Goal: Task Accomplishment & Management: Complete application form

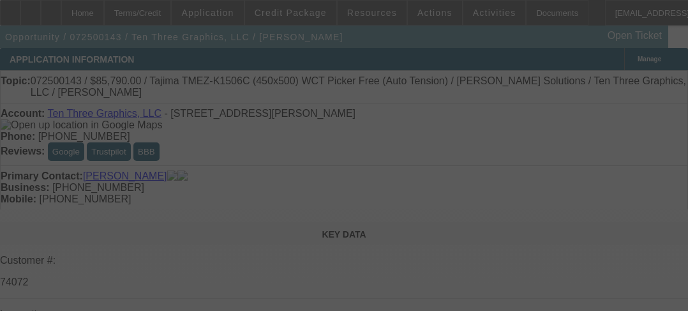
select select "4"
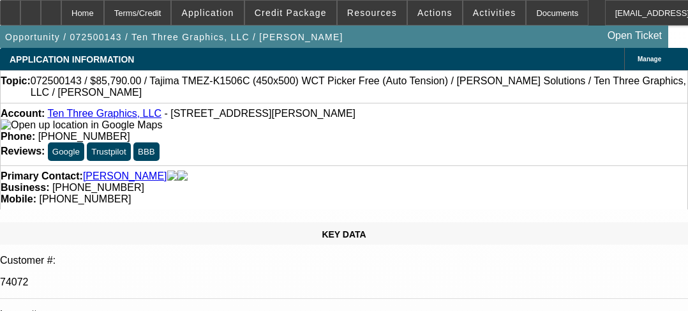
select select "0"
select select "2"
select select "0"
select select "1"
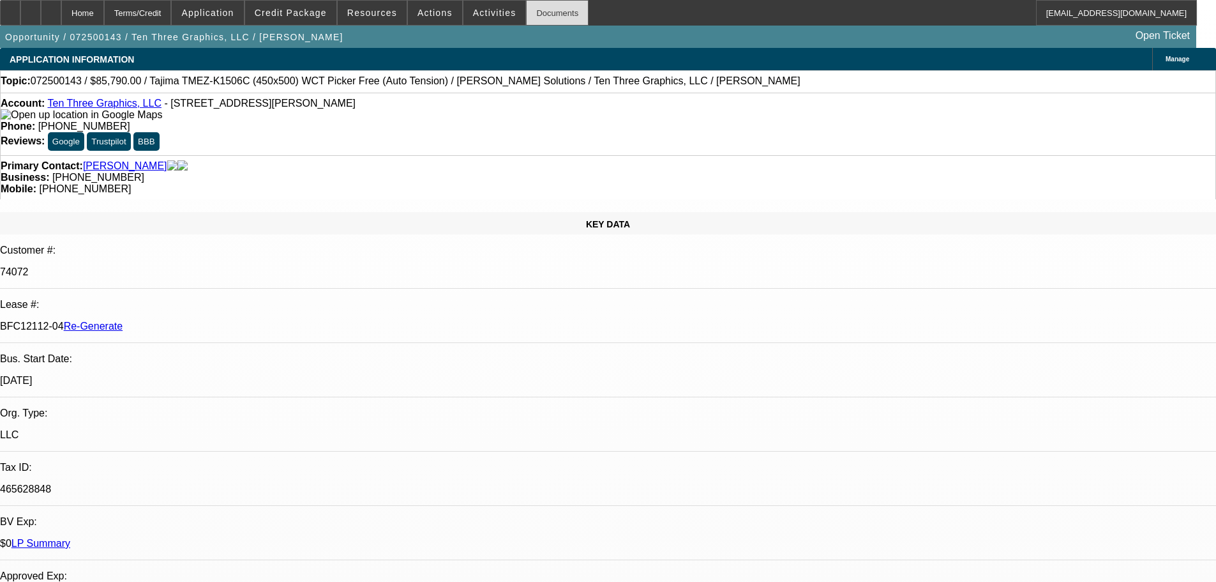
click at [540, 9] on div "Documents" at bounding box center [557, 13] width 63 height 26
click at [440, 17] on span at bounding box center [435, 12] width 54 height 31
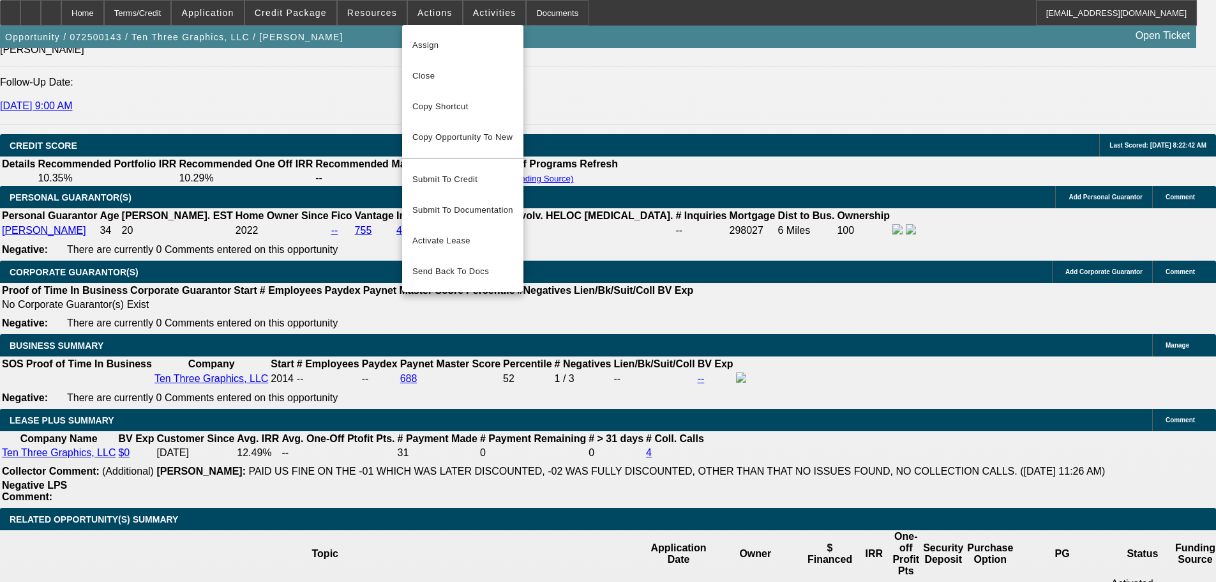
scroll to position [2234, 0]
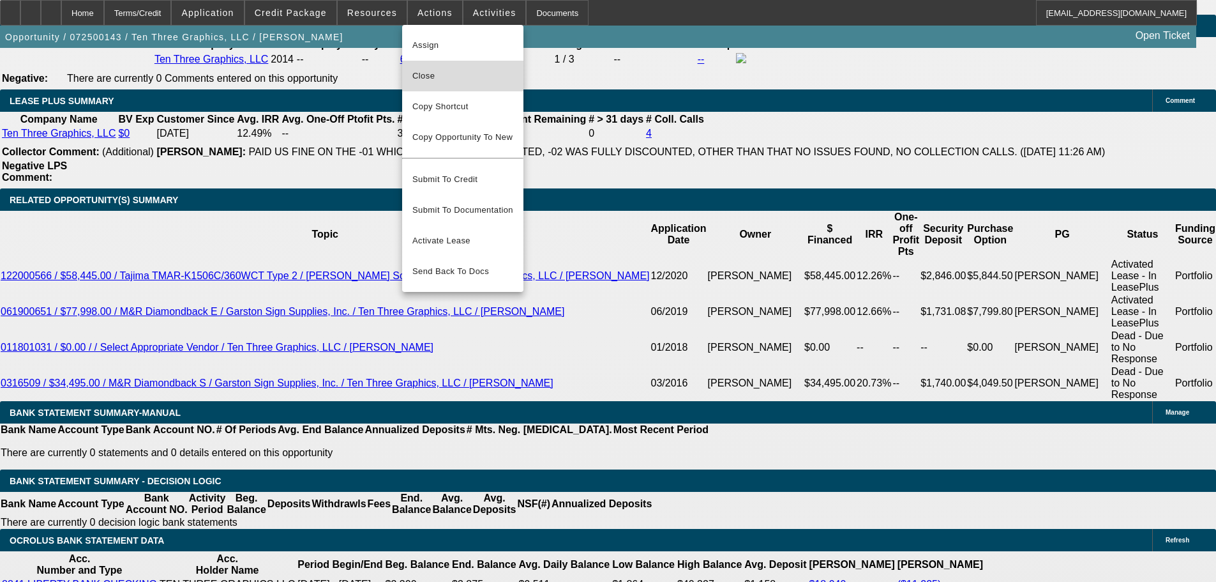
click at [479, 77] on span "Close" at bounding box center [462, 75] width 101 height 15
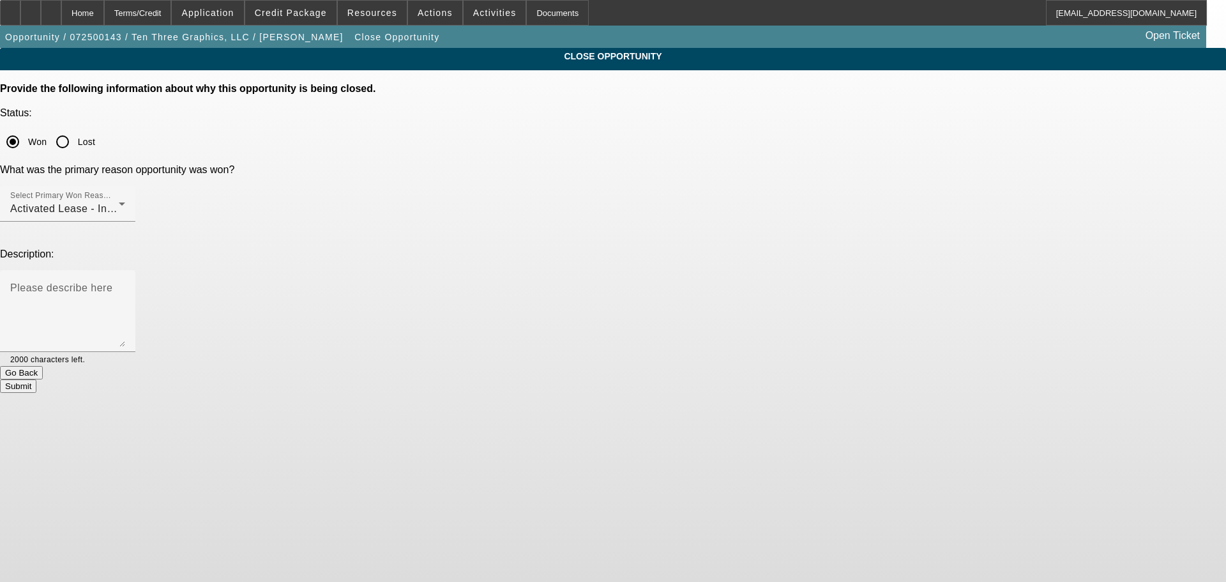
click at [36, 310] on button "Submit" at bounding box center [18, 385] width 36 height 13
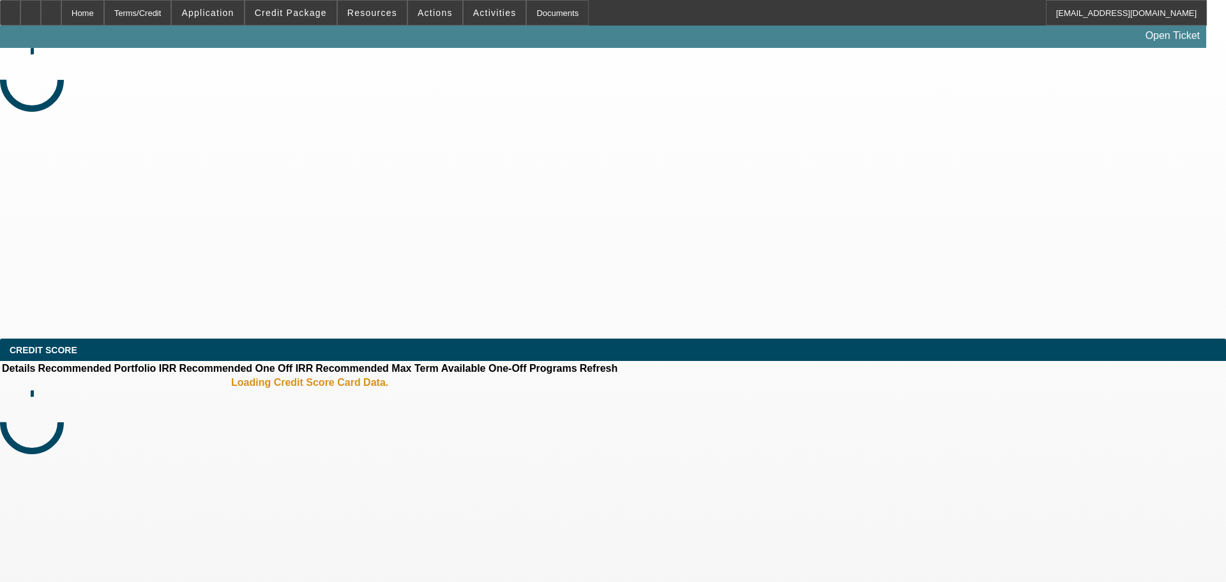
select select "4"
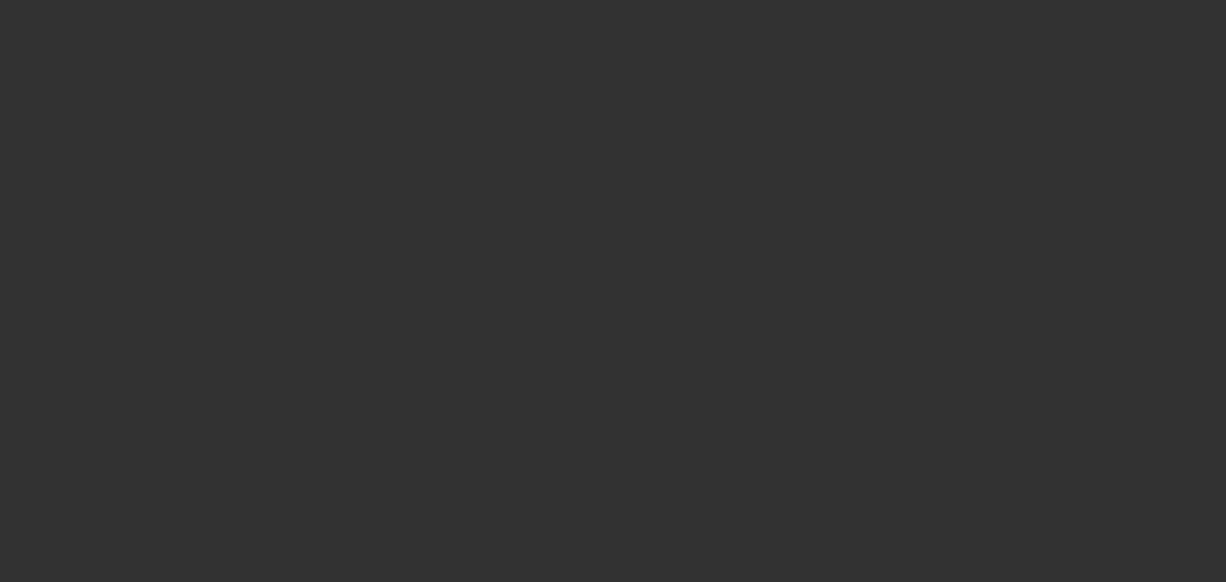
select select "0"
select select "2"
select select "0"
select select "1"
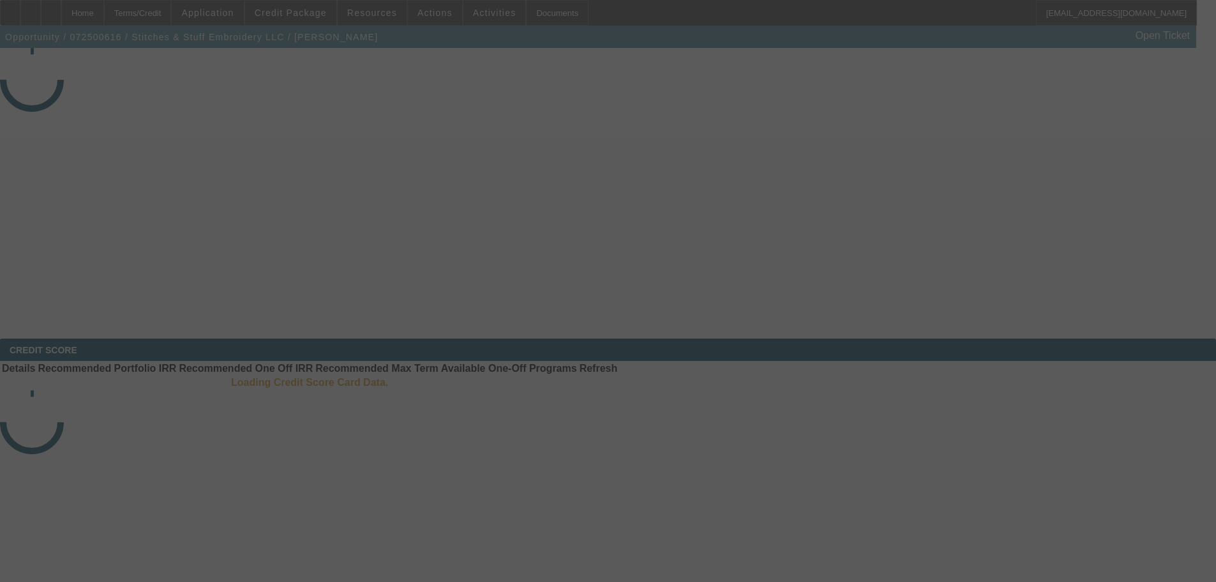
select select "4"
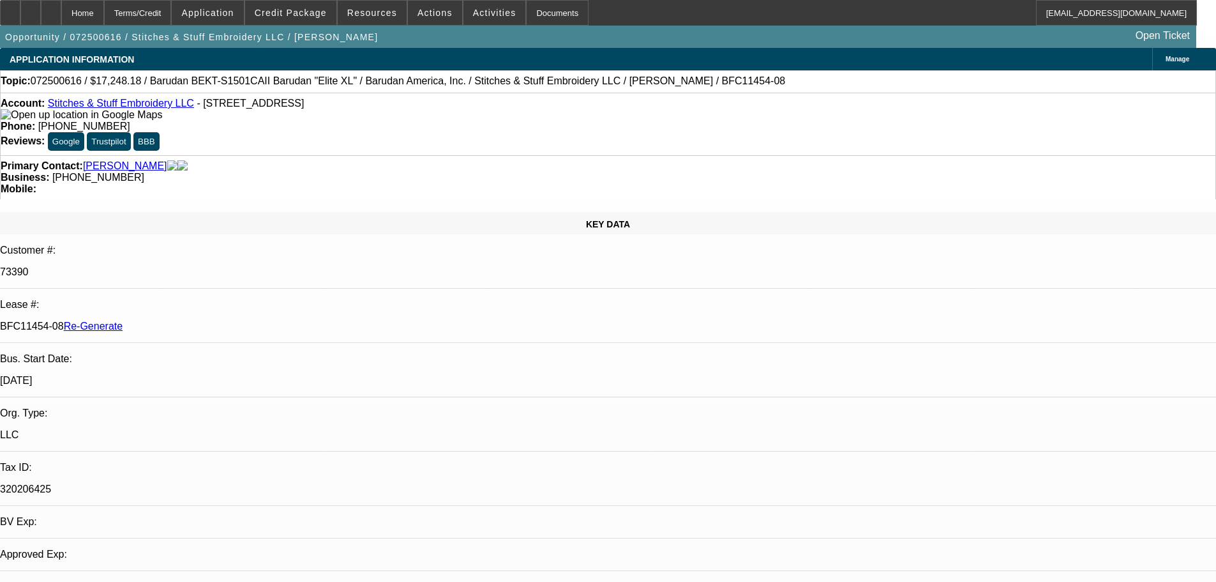
select select "0"
select select "2"
select select "0.1"
select select "1"
select select "2"
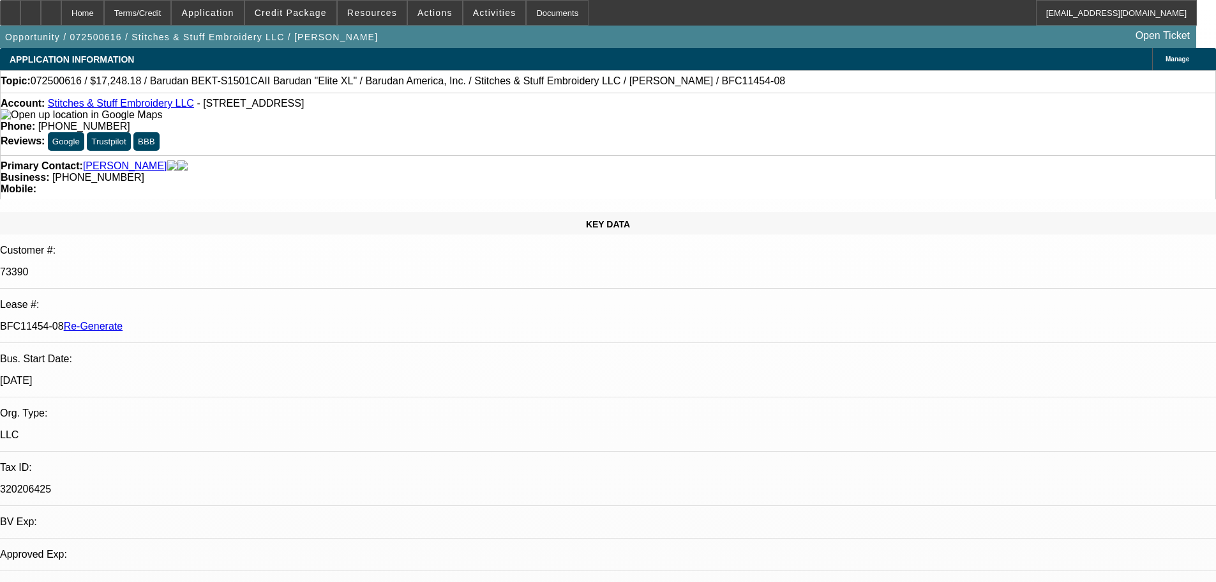
select select "4"
click at [537, 3] on div "Documents" at bounding box center [557, 13] width 63 height 26
click at [430, 15] on span "Actions" at bounding box center [434, 13] width 35 height 10
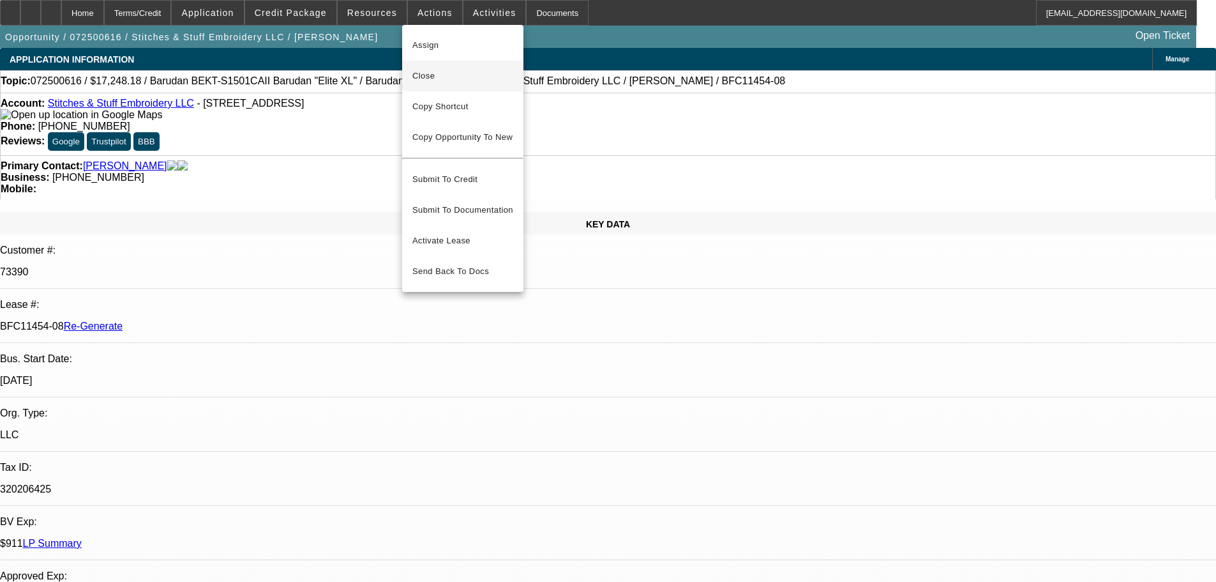
click at [447, 75] on span "Close" at bounding box center [462, 75] width 101 height 15
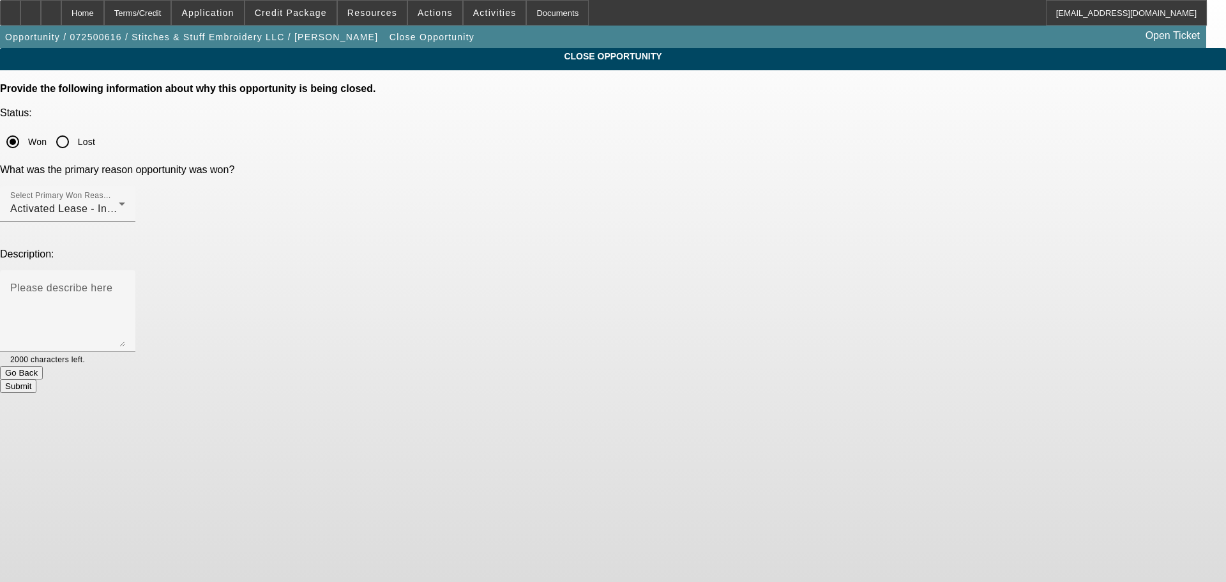
click at [36, 379] on button "Submit" at bounding box center [18, 385] width 36 height 13
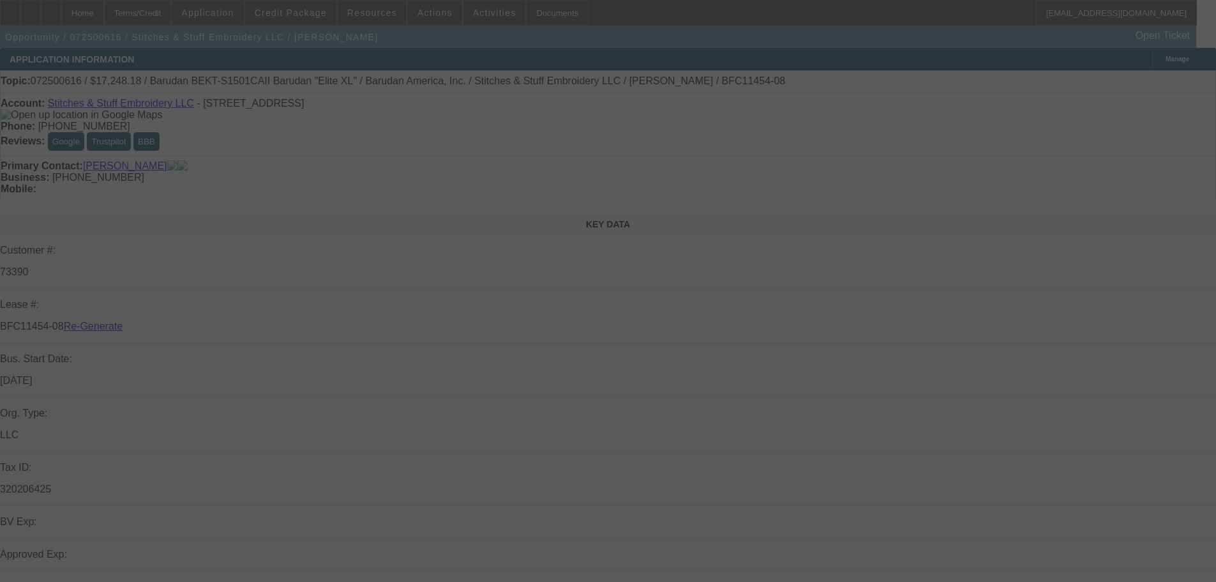
select select "4"
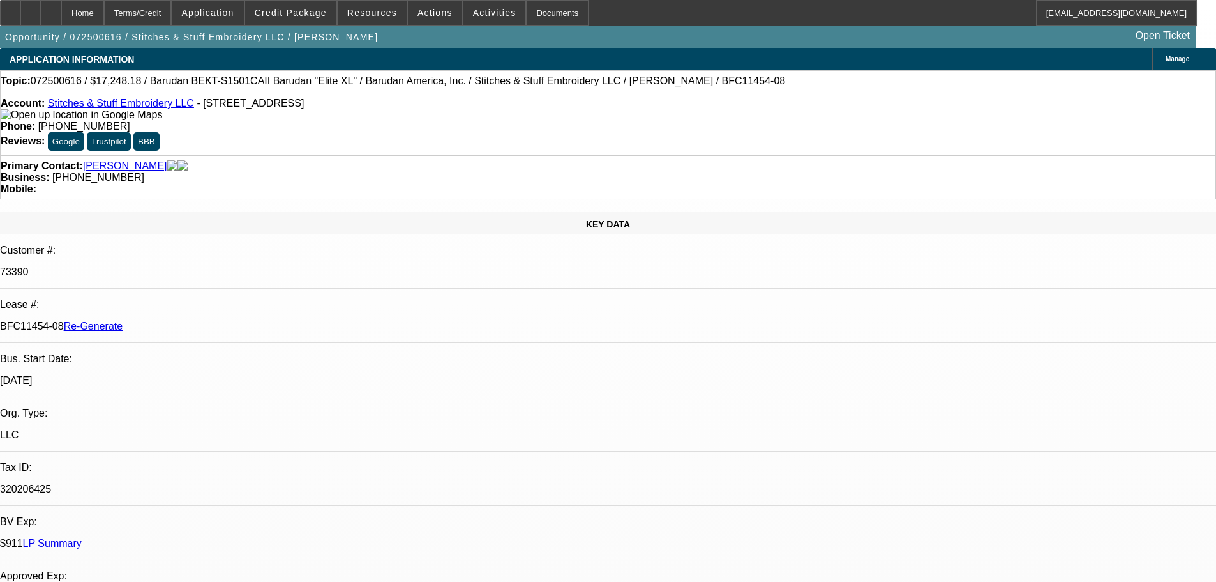
select select "0"
select select "2"
select select "0.1"
select select "4"
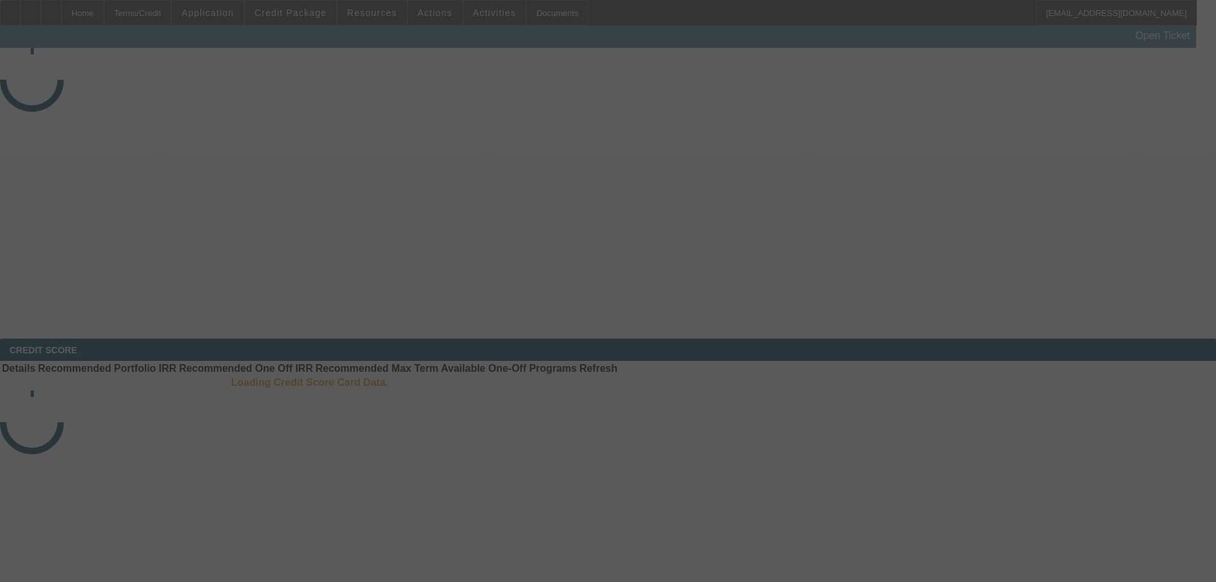
select select "4"
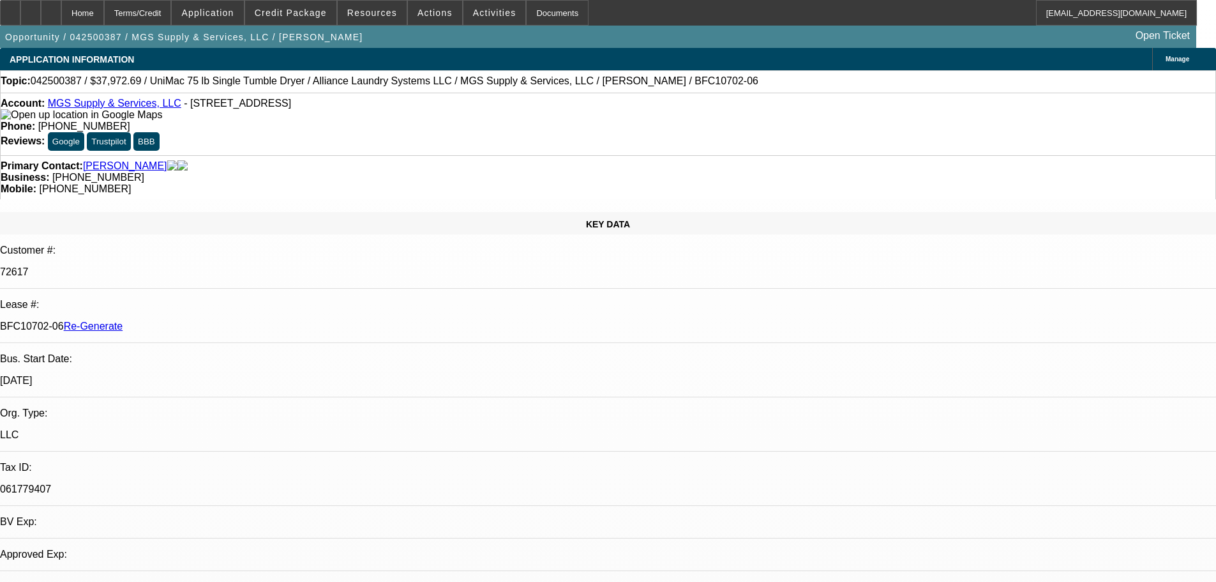
select select "0"
select select "6"
drag, startPoint x: 382, startPoint y: 26, endPoint x: 377, endPoint y: 19, distance: 8.7
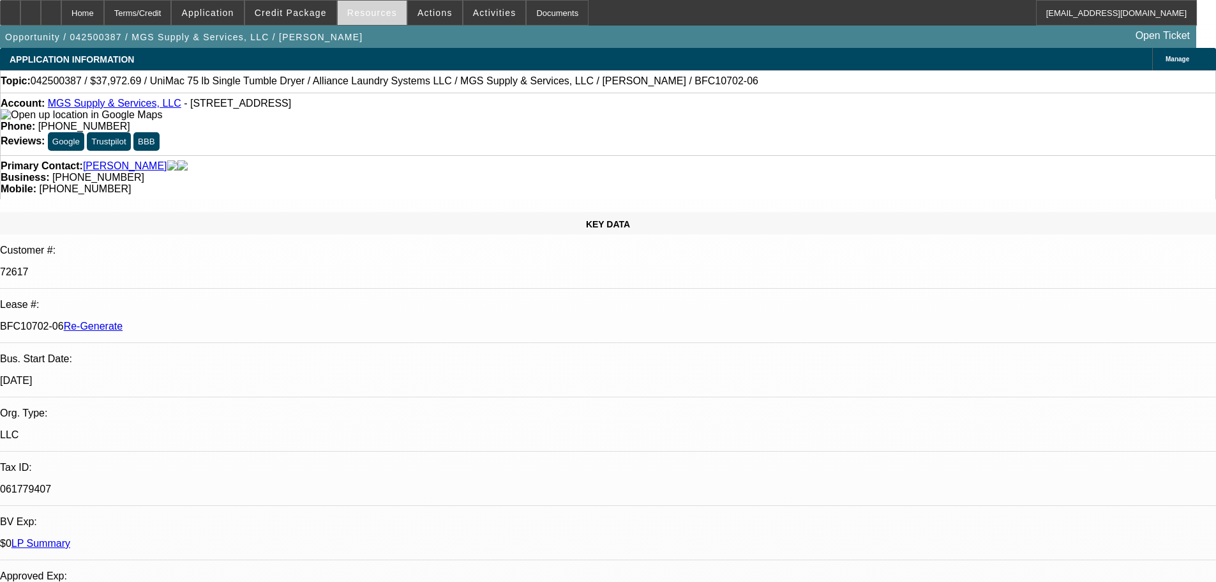
click at [382, 26] on div "Opportunity / 042500387 / MGS Supply & Services, LLC / Reyes, Saul Open Ticket" at bounding box center [598, 37] width 1196 height 22
click at [377, 19] on span at bounding box center [372, 12] width 69 height 31
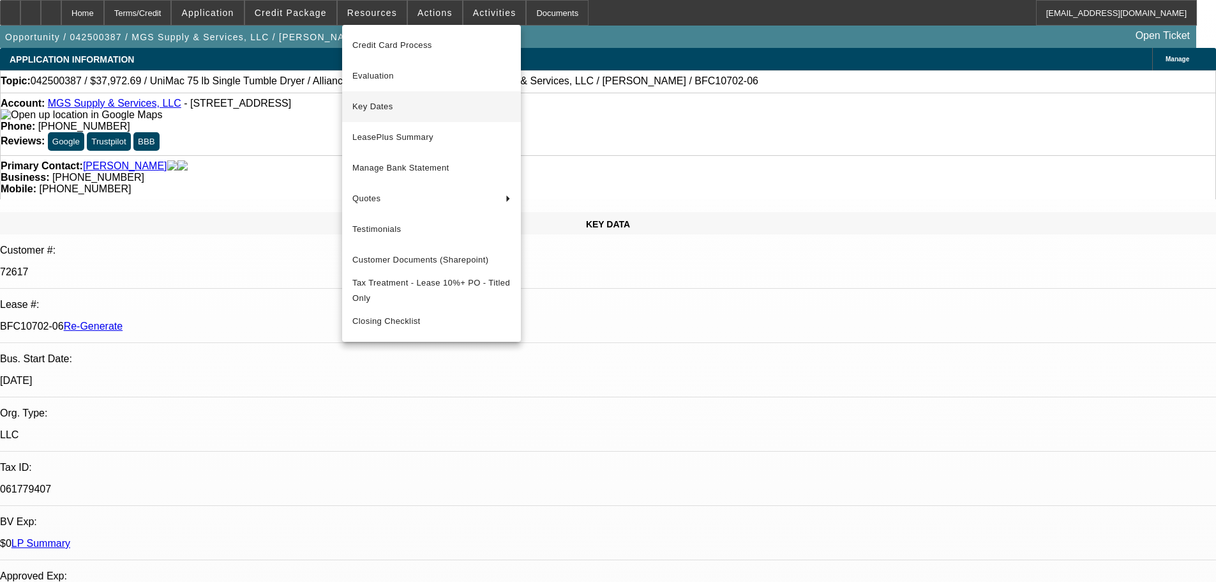
click at [396, 109] on span "Key Dates" at bounding box center [431, 106] width 158 height 15
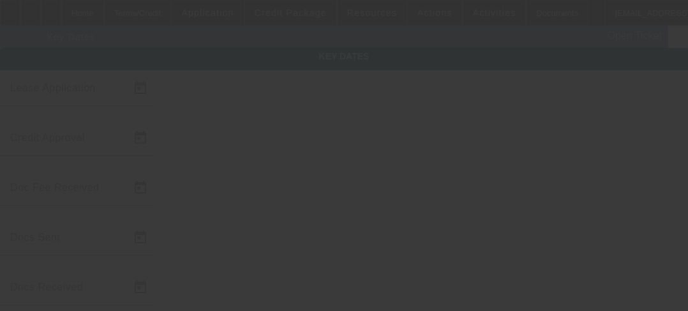
type input "4/15/2025"
type input "8/12/2025"
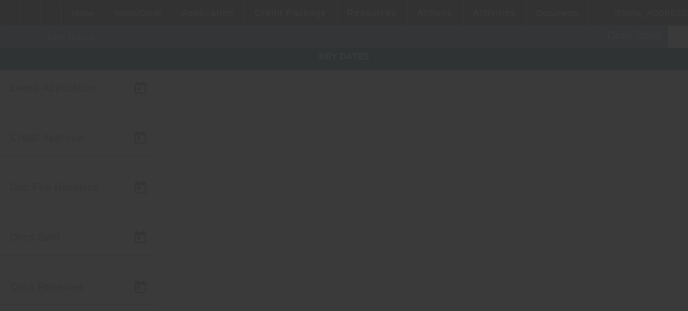
type input "8/12/2025"
type input "5/29/2025"
type input "8/12/2025"
type input "9/1/2025"
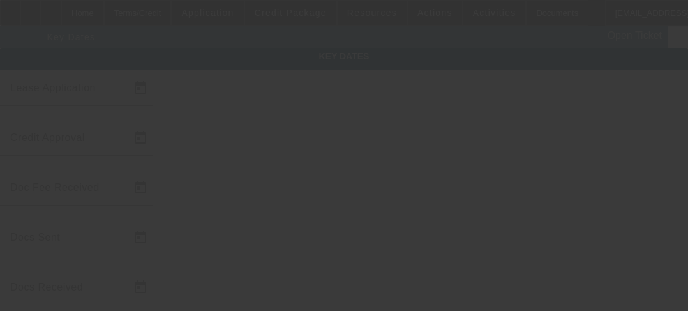
type input "10/1/2025"
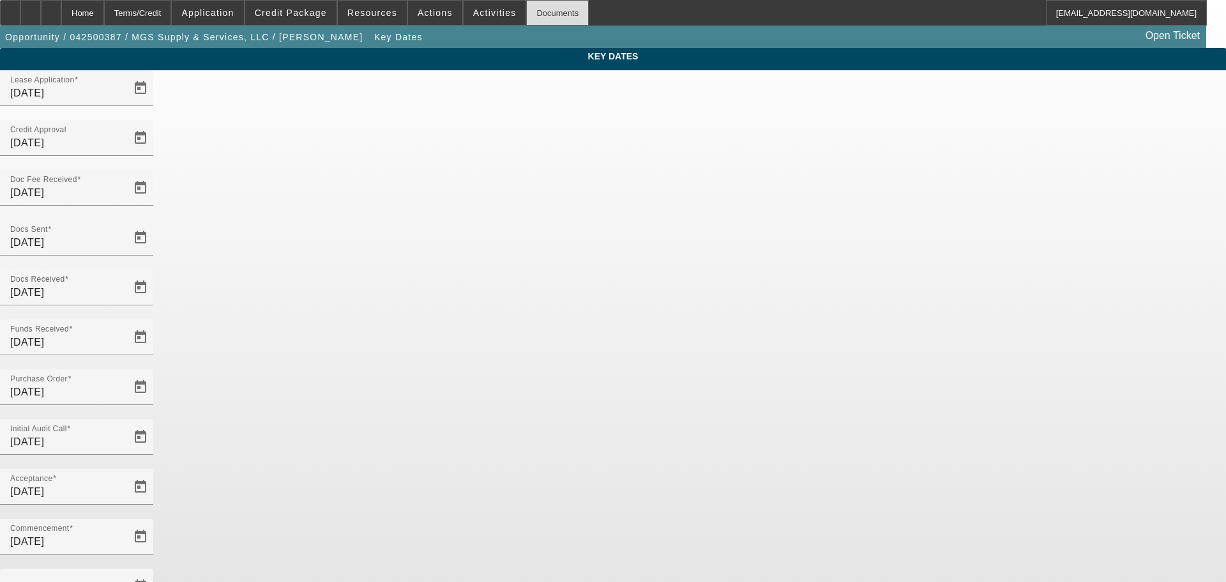
click at [532, 7] on div "Documents" at bounding box center [557, 13] width 63 height 26
click at [417, 15] on span "Actions" at bounding box center [434, 13] width 35 height 10
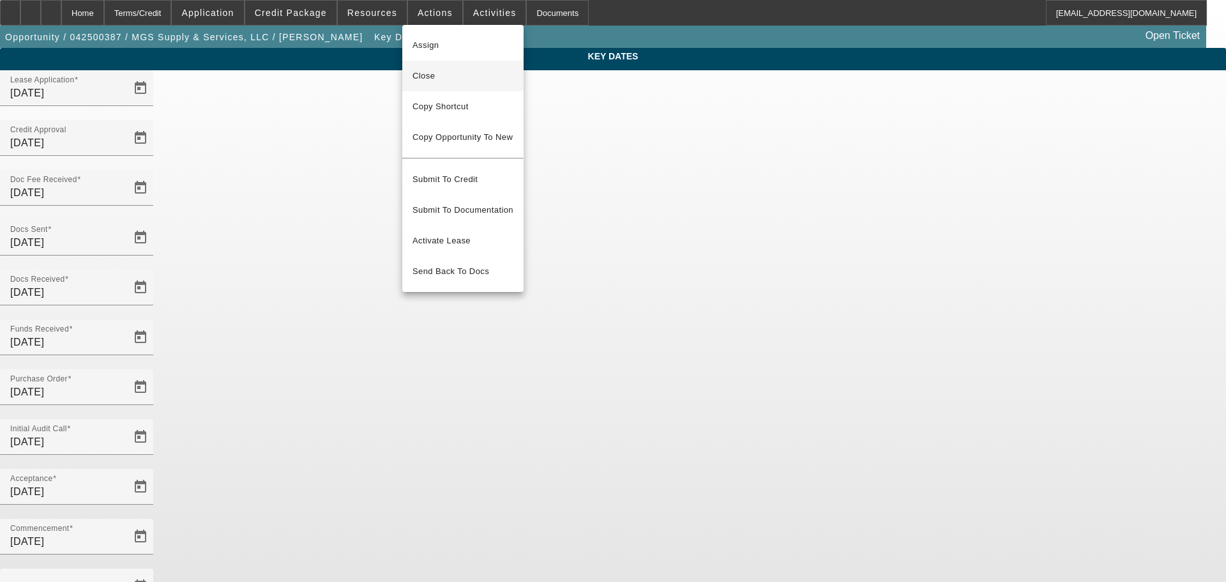
click at [439, 80] on span "Close" at bounding box center [462, 75] width 101 height 15
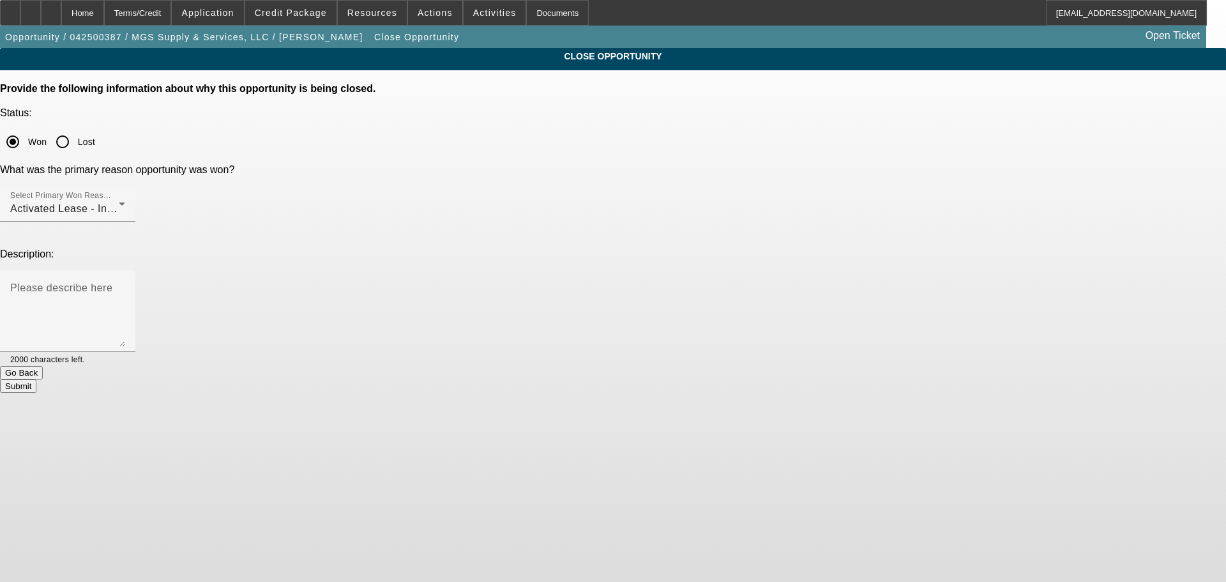
click at [36, 379] on button "Submit" at bounding box center [18, 385] width 36 height 13
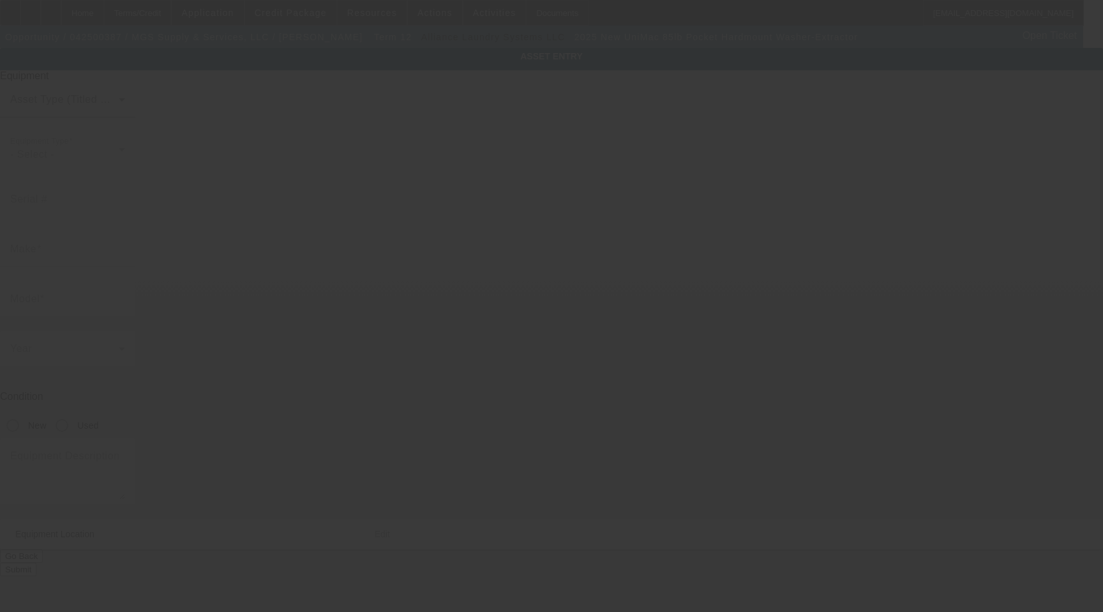
type input "UniMac"
type input "85lb Pocket Hardmount Washer-Extractor"
radio input "true"
type textarea "Includes all options, attachments and all crating"
type input "[STREET_ADDRESS]"
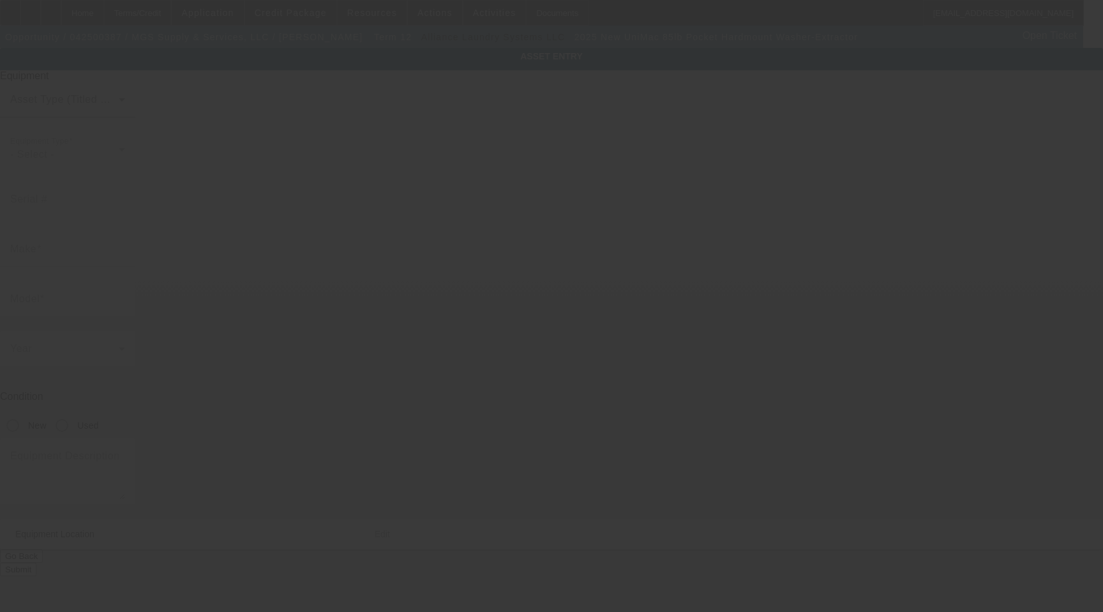
type input "Katy"
type input "77493"
type input "[PERSON_NAME]"
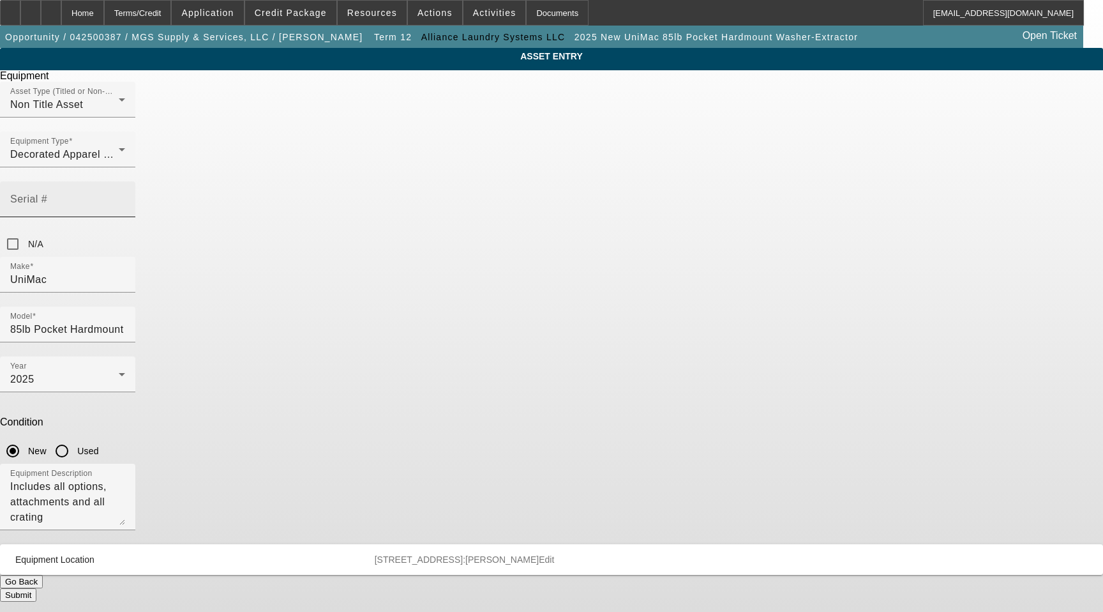
click at [47, 193] on mat-label "Serial #" at bounding box center [28, 198] width 37 height 11
click at [125, 197] on input "Serial #" at bounding box center [67, 204] width 115 height 15
paste input "2503013221"
type input "2503013221"
click at [36, 588] on button "Submit" at bounding box center [18, 594] width 36 height 13
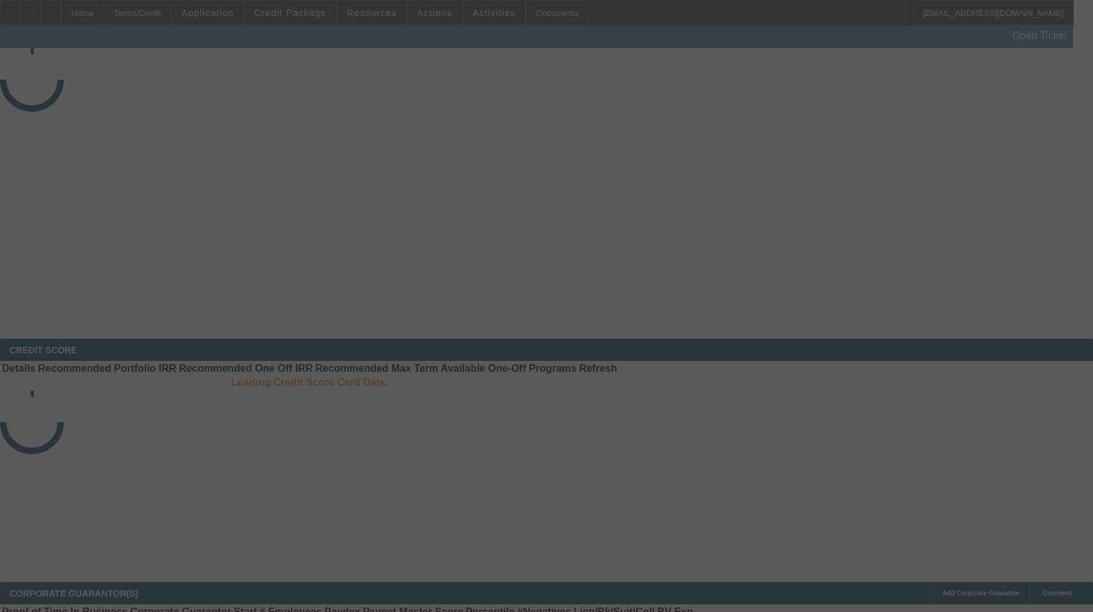
select select "4"
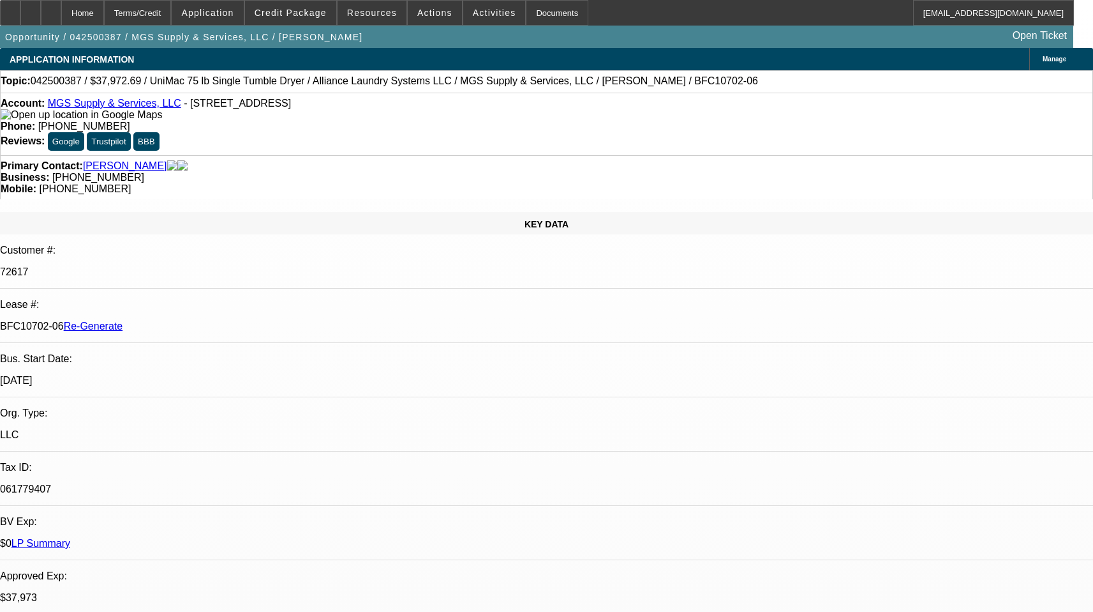
select select "0"
select select "6"
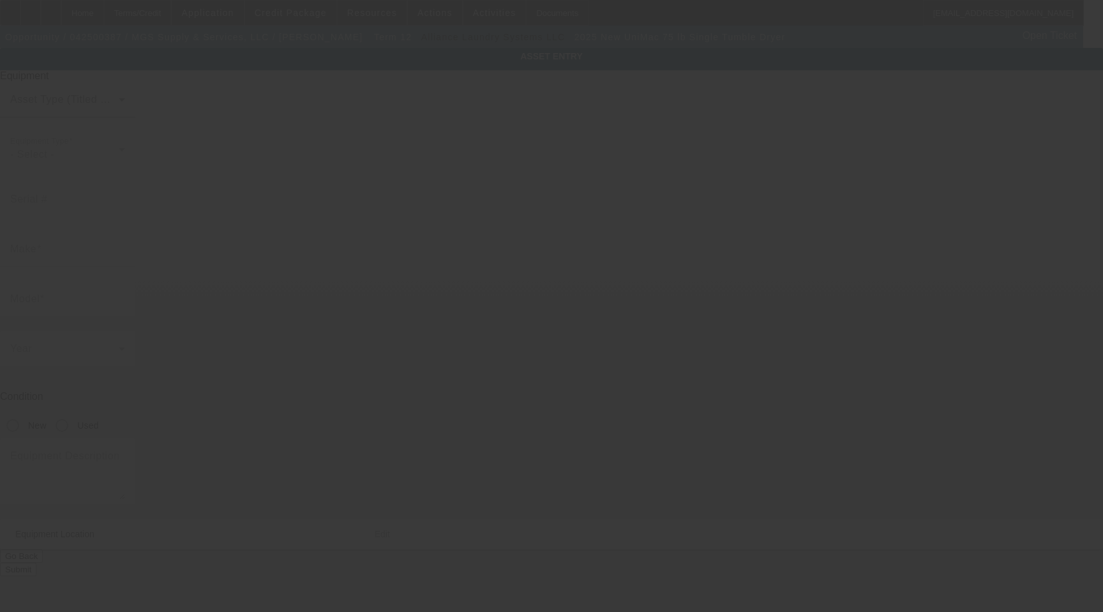
type input "UniMac"
type input "75 lb Single Tumble Dryer"
radio input "true"
type textarea "Includes all options, attachments, and accessories"
type input "5602 10th St"
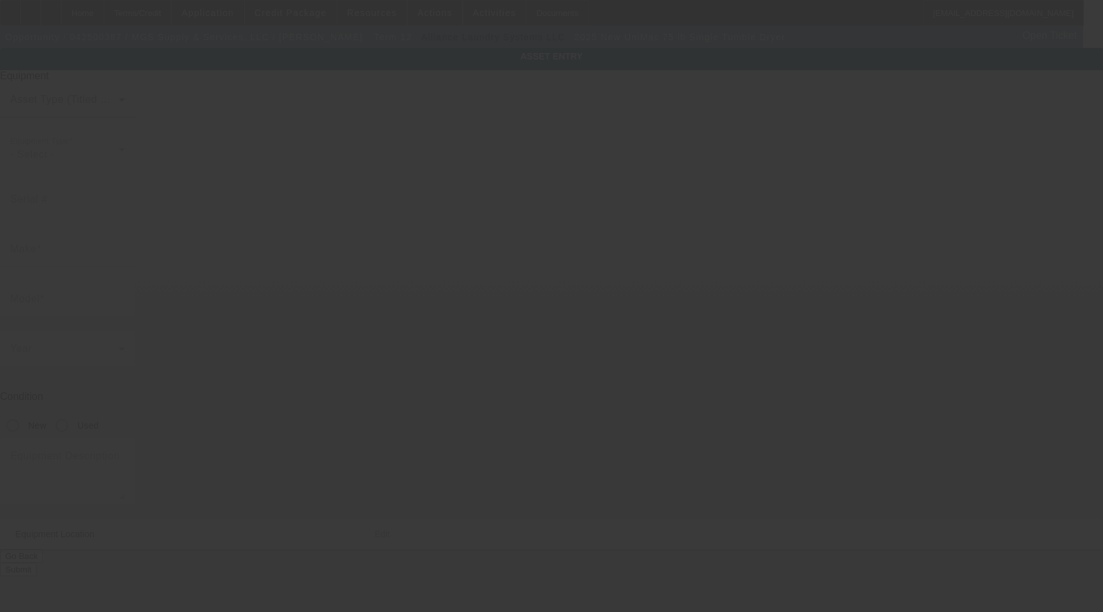
type input "Katy"
type input "77493"
type input "Harris"
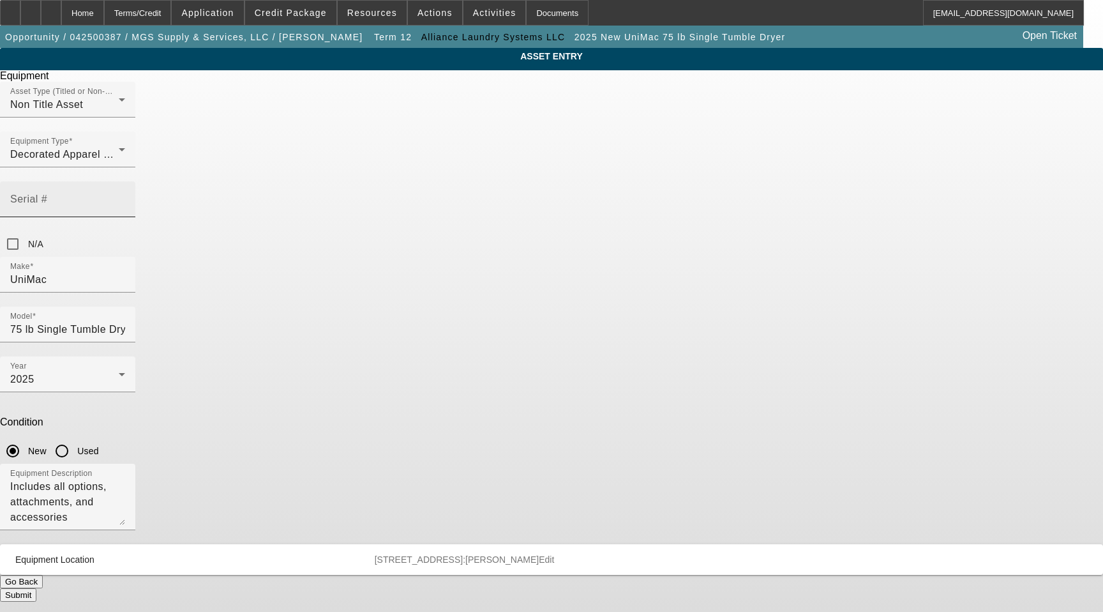
click at [47, 193] on mat-label "Serial #" at bounding box center [28, 198] width 37 height 11
click at [125, 197] on input "Serial #" at bounding box center [67, 204] width 115 height 15
paste input "2504073912"
type input "2504073912"
click at [36, 588] on button "Submit" at bounding box center [18, 594] width 36 height 13
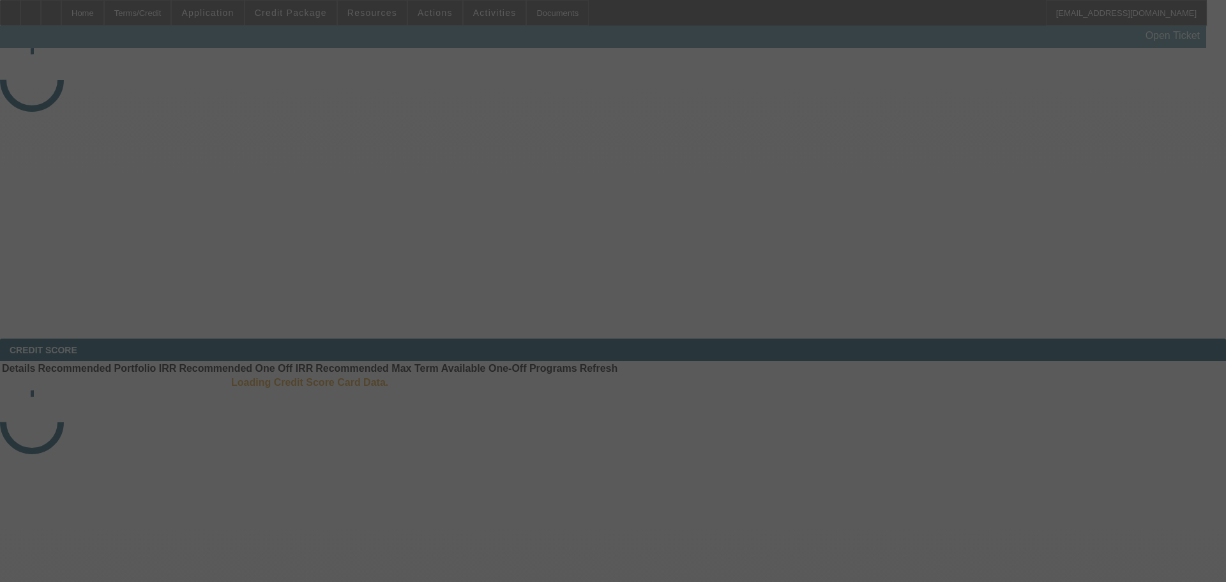
select select "4"
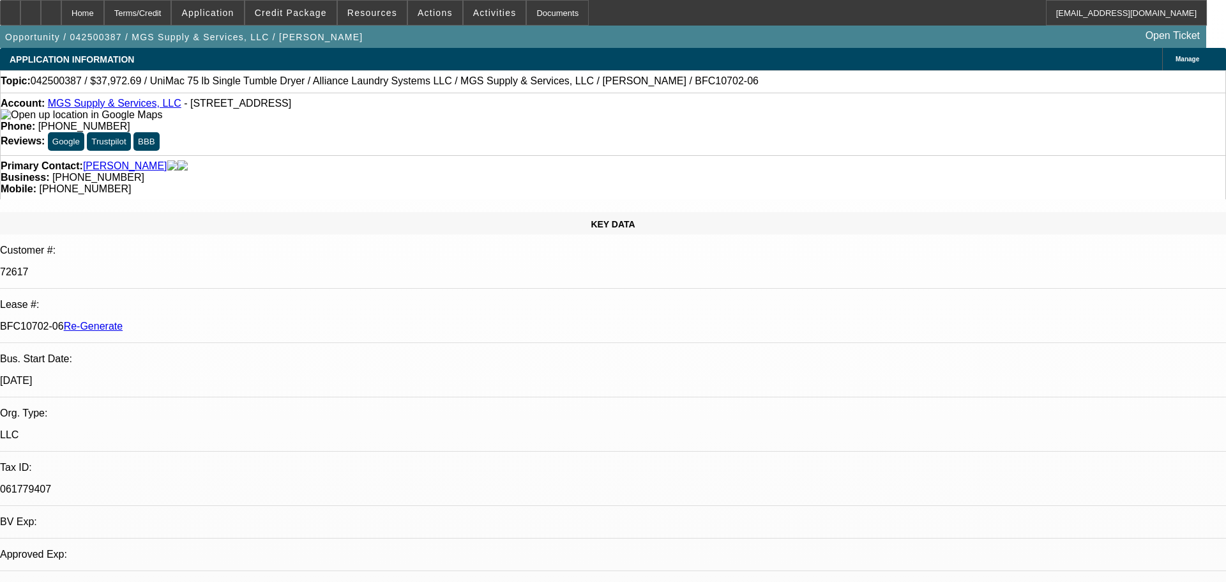
select select "0"
select select "6"
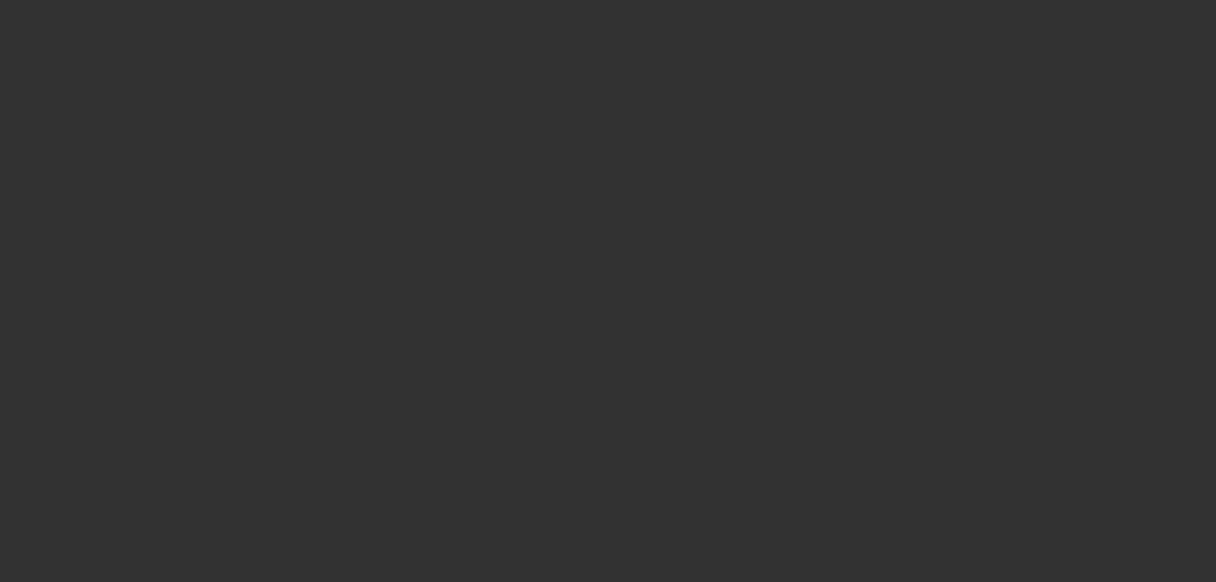
select select "4"
select select "0"
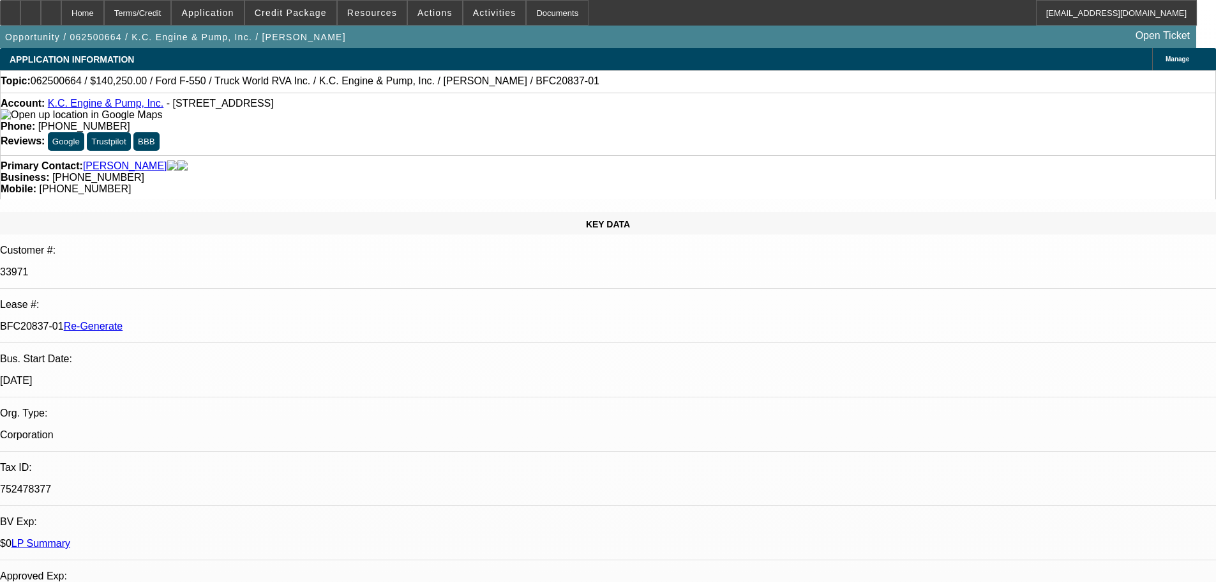
select select "1"
select select "6"
click at [425, 7] on span at bounding box center [435, 12] width 54 height 31
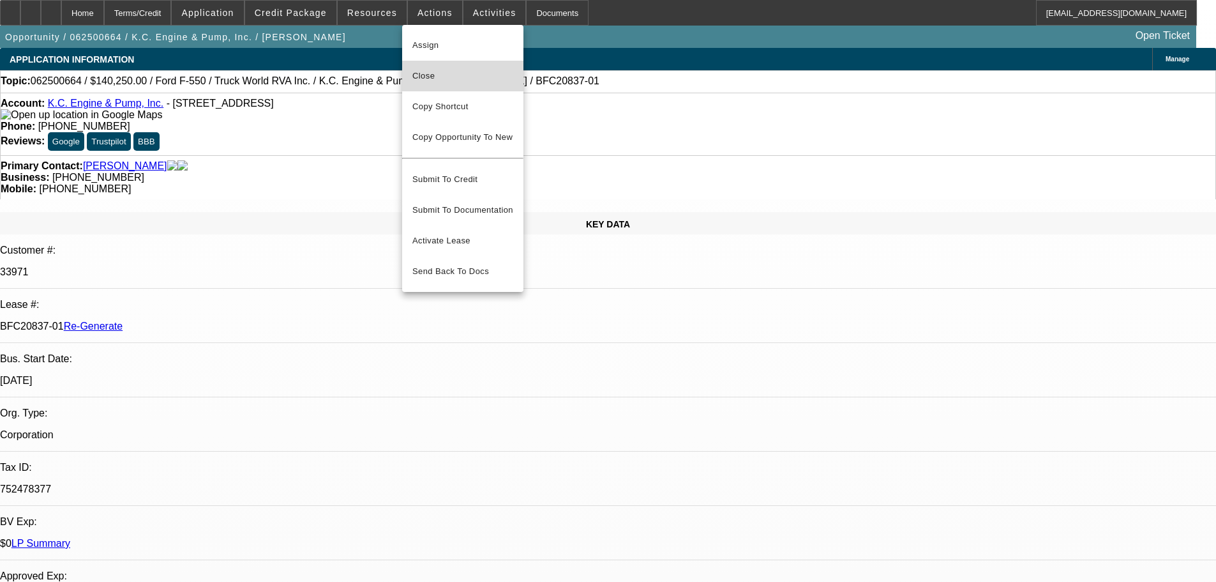
click at [440, 80] on span "Close" at bounding box center [462, 75] width 101 height 15
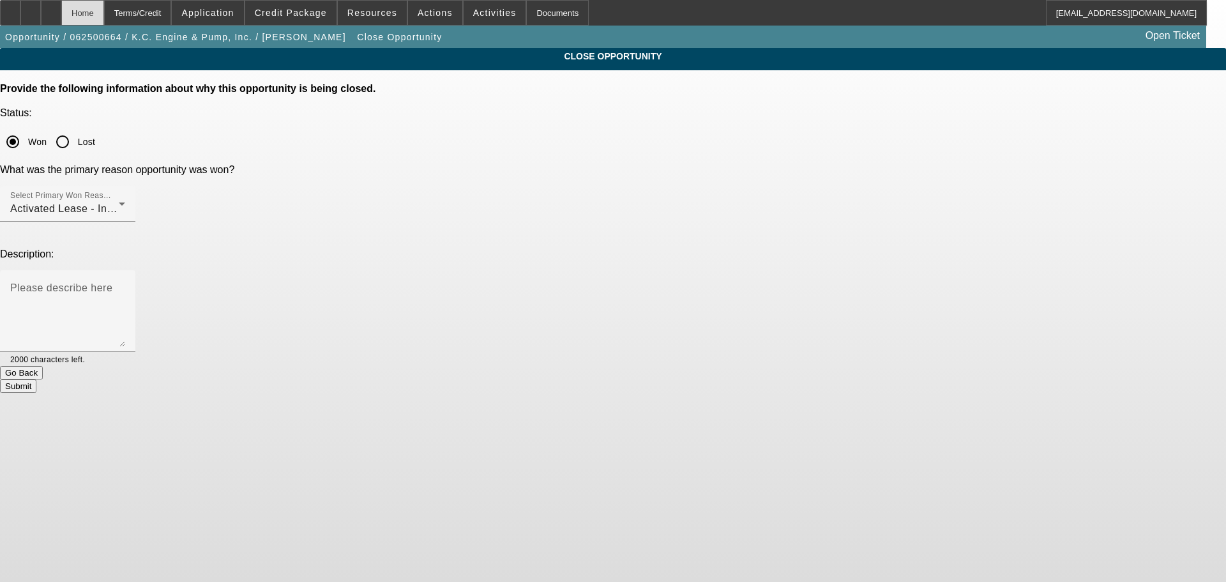
click at [104, 11] on div "Home" at bounding box center [82, 13] width 43 height 26
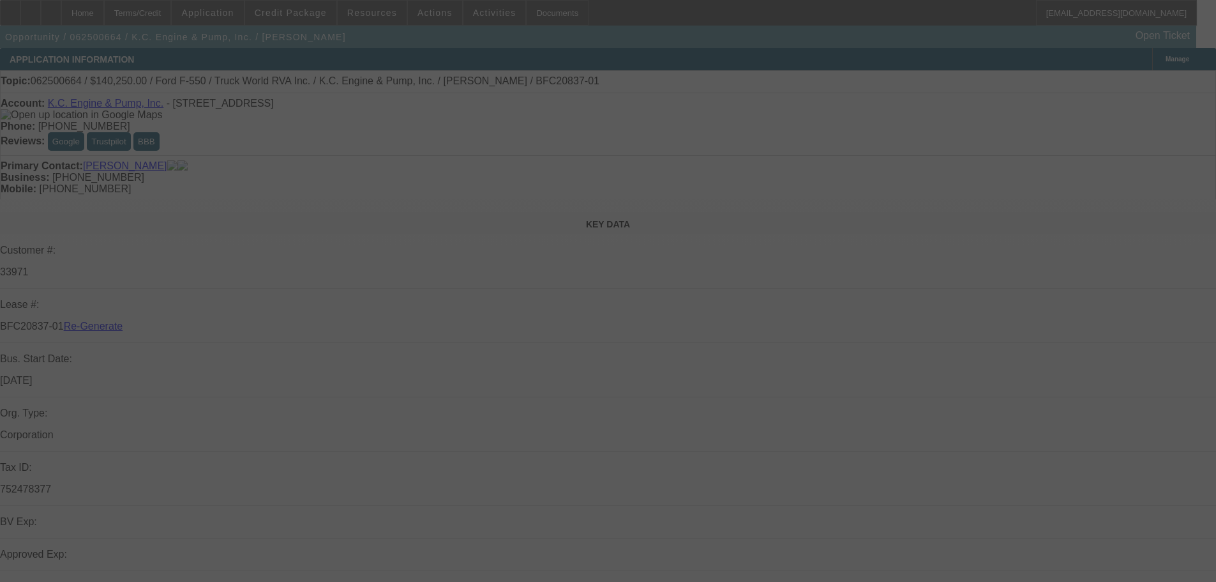
select select "4"
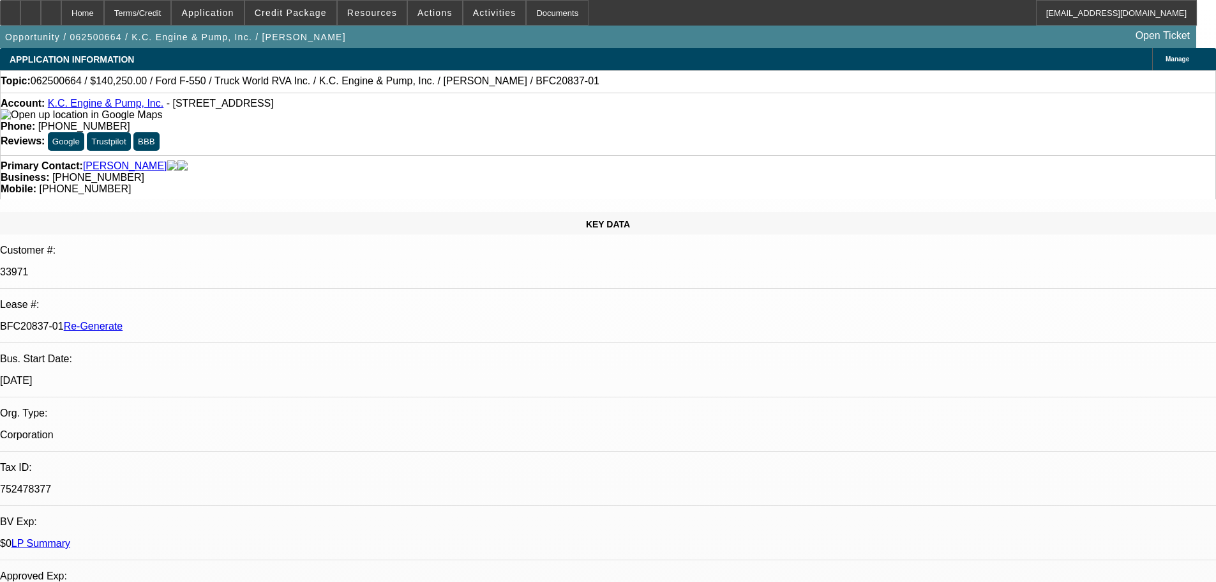
select select "0"
select select "6"
drag, startPoint x: 161, startPoint y: 216, endPoint x: 203, endPoint y: 217, distance: 41.5
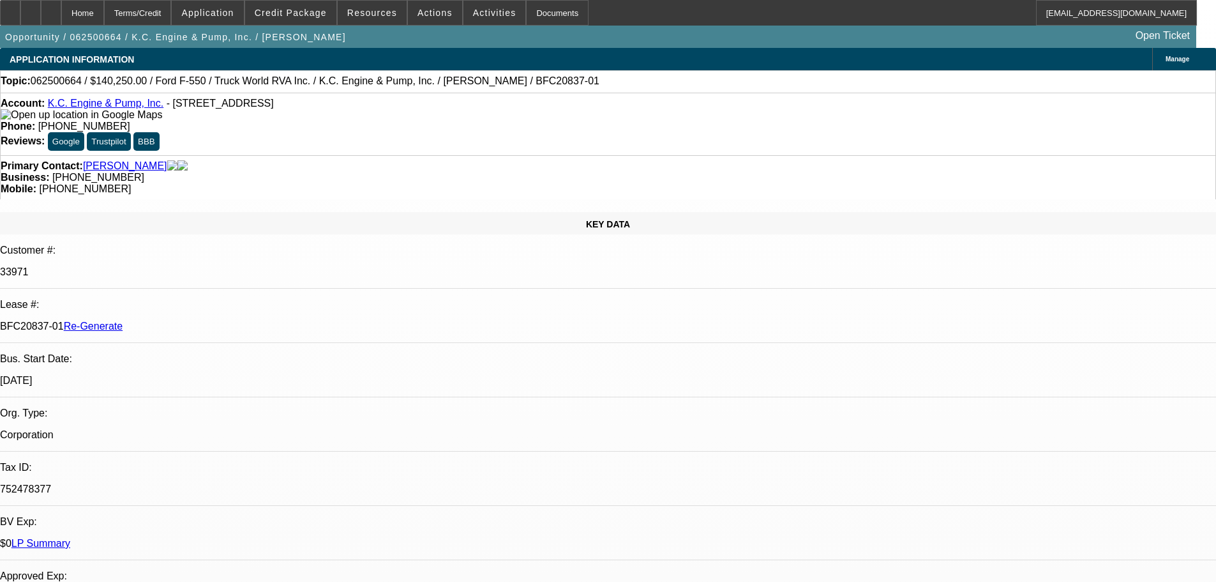
click at [203, 320] on div "BFC20837-01 Re-Generate" at bounding box center [608, 325] width 1216 height 11
